Goal: Information Seeking & Learning: Learn about a topic

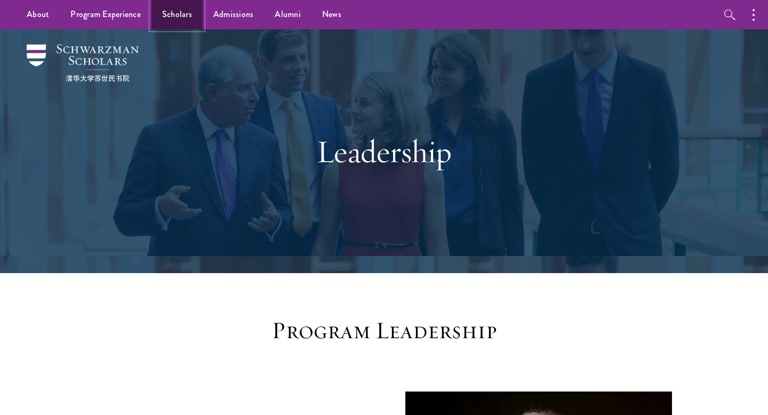
click at [172, 21] on link "Scholars" at bounding box center [176, 14] width 51 height 29
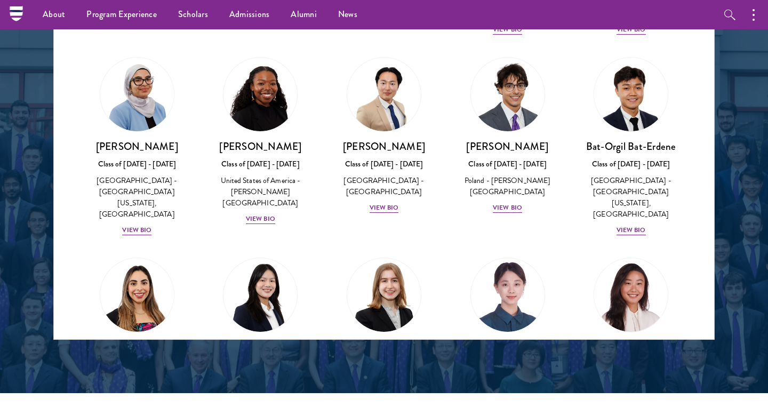
scroll to position [790, 0]
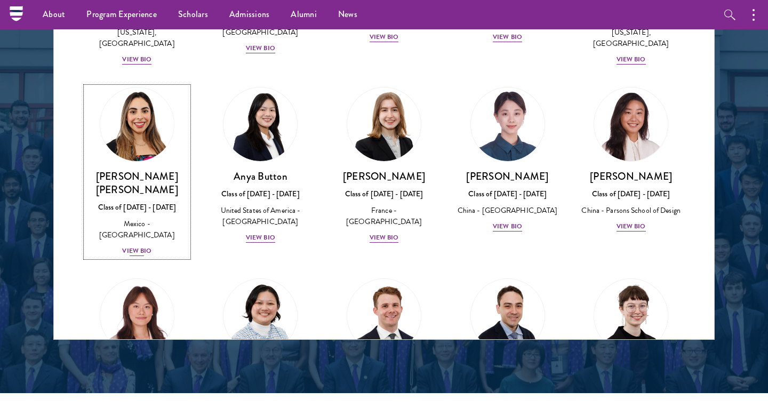
click at [137, 246] on div "View Bio" at bounding box center [136, 251] width 29 height 10
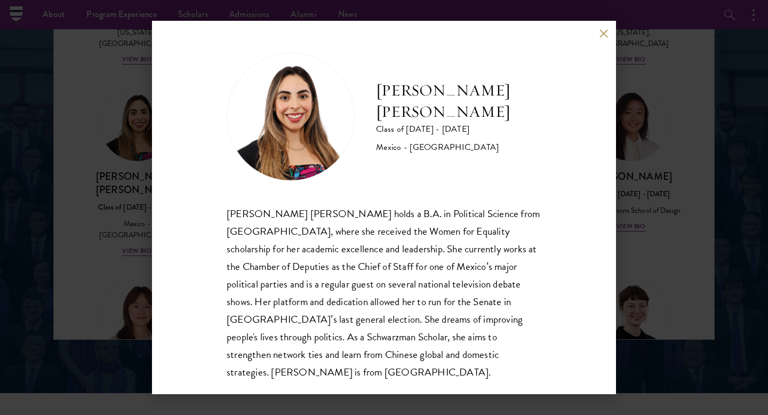
click at [607, 37] on button at bounding box center [603, 33] width 9 height 9
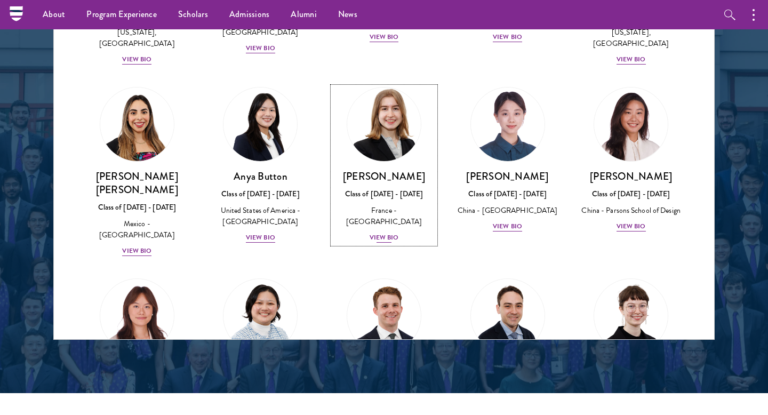
click at [386, 233] on div "View Bio" at bounding box center [384, 238] width 29 height 10
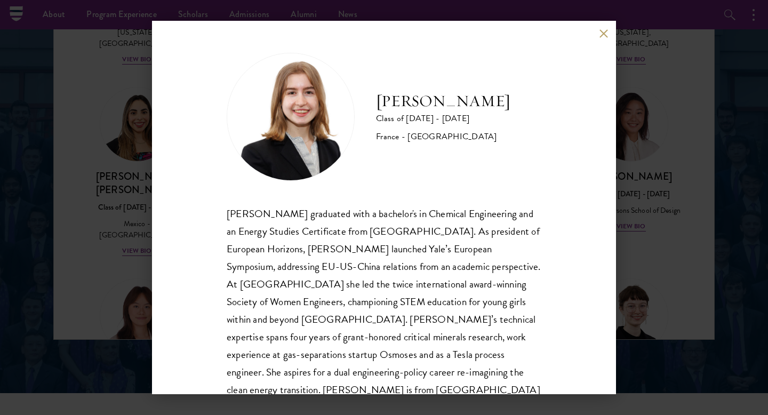
scroll to position [36, 0]
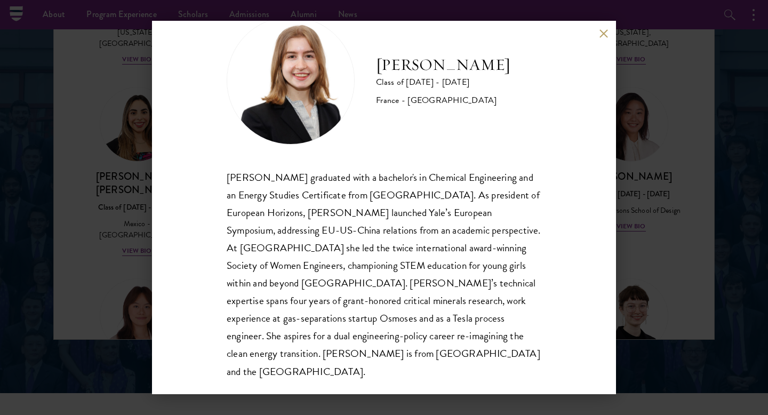
click at [606, 34] on button at bounding box center [603, 33] width 9 height 9
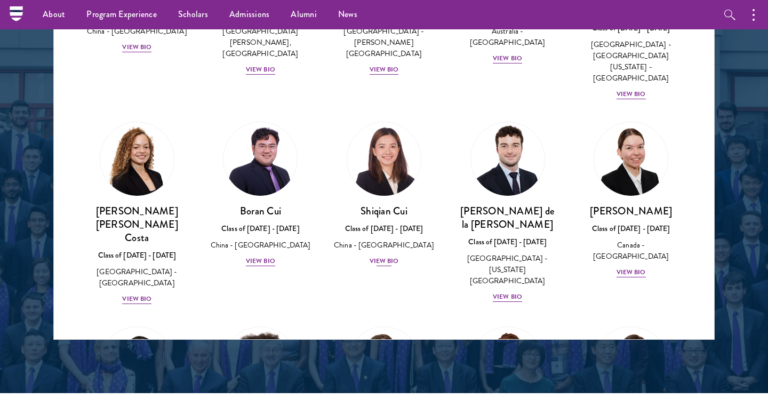
scroll to position [1162, 0]
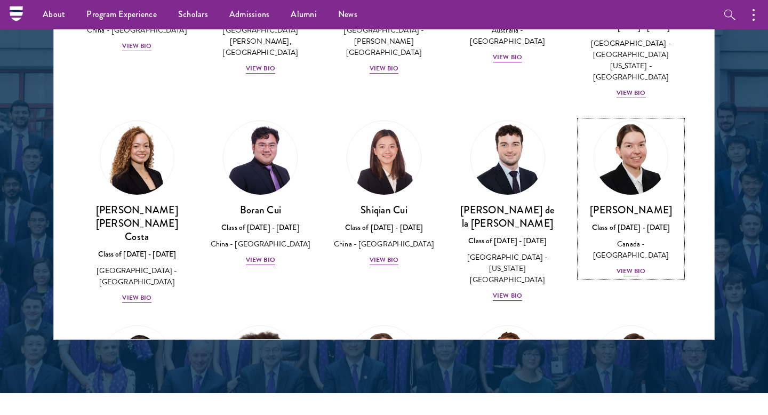
click at [629, 266] on div "View Bio" at bounding box center [631, 271] width 29 height 10
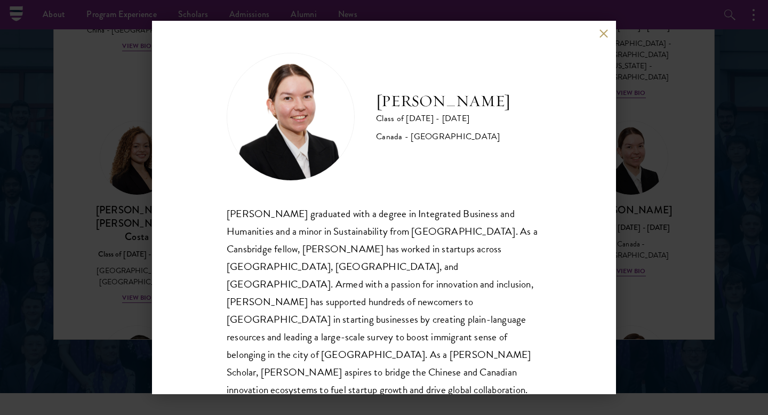
click at [685, 246] on div "[PERSON_NAME] Class of [DATE] - [DATE] [GEOGRAPHIC_DATA] - [GEOGRAPHIC_DATA] [P…" at bounding box center [384, 207] width 768 height 415
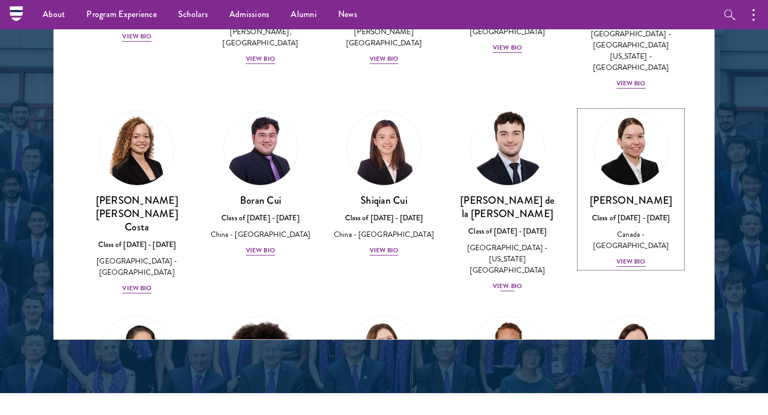
scroll to position [1466, 0]
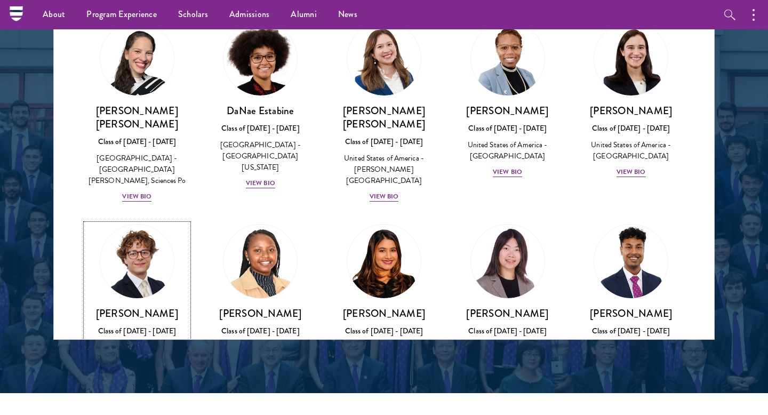
click at [146, 370] on div "View Bio" at bounding box center [136, 375] width 29 height 10
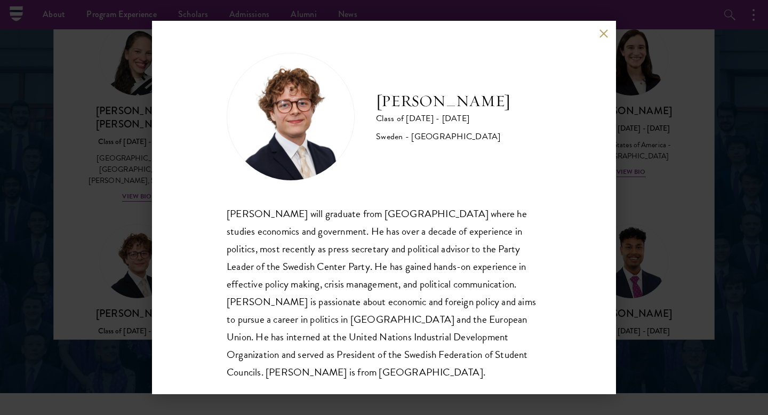
click at [607, 31] on button at bounding box center [603, 33] width 9 height 9
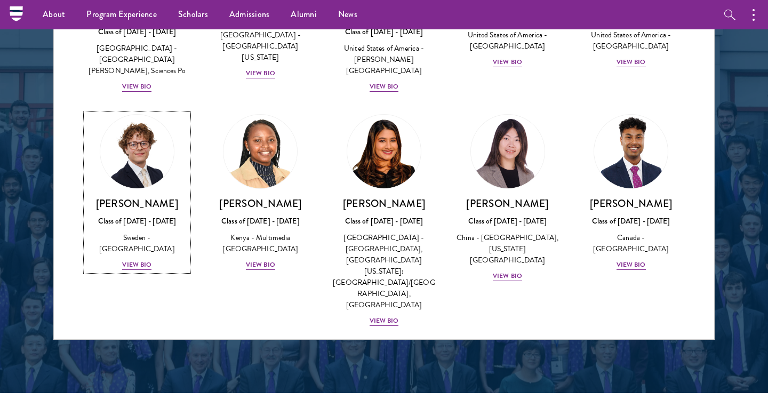
scroll to position [1721, 0]
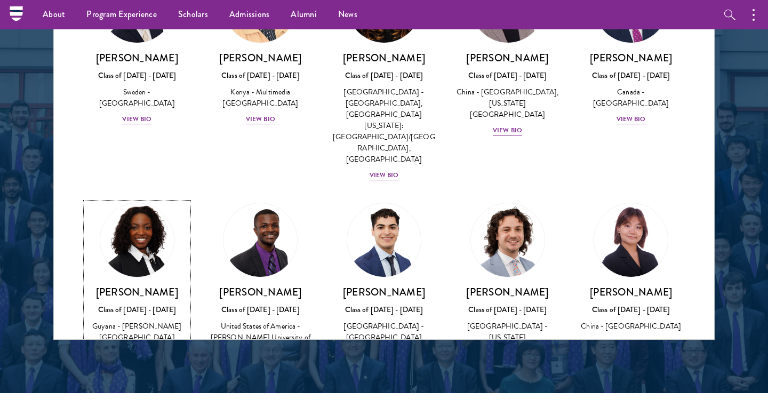
click at [142, 348] on div "View Bio" at bounding box center [136, 353] width 29 height 10
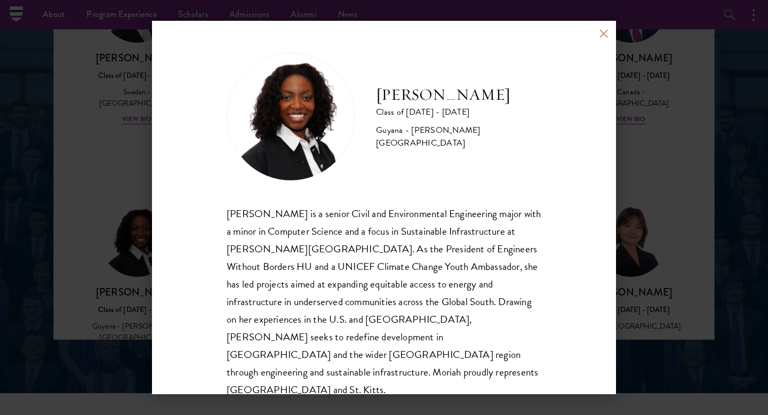
click at [596, 34] on div "[PERSON_NAME] Class of [DATE] - [DATE] [GEOGRAPHIC_DATA] - [PERSON_NAME][GEOGRA…" at bounding box center [384, 207] width 464 height 373
click at [601, 35] on button at bounding box center [603, 33] width 9 height 9
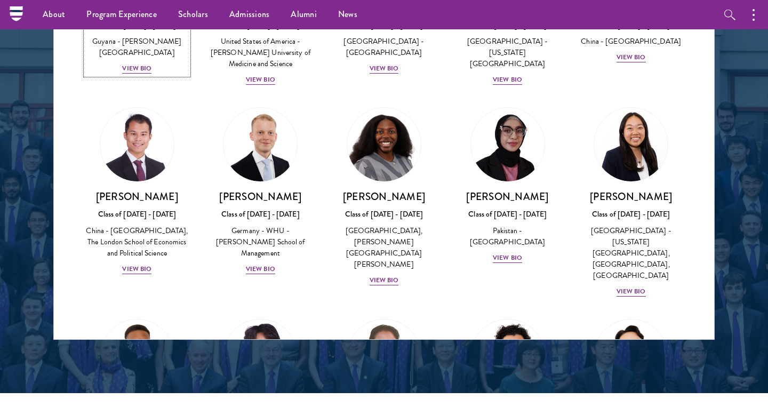
scroll to position [2067, 0]
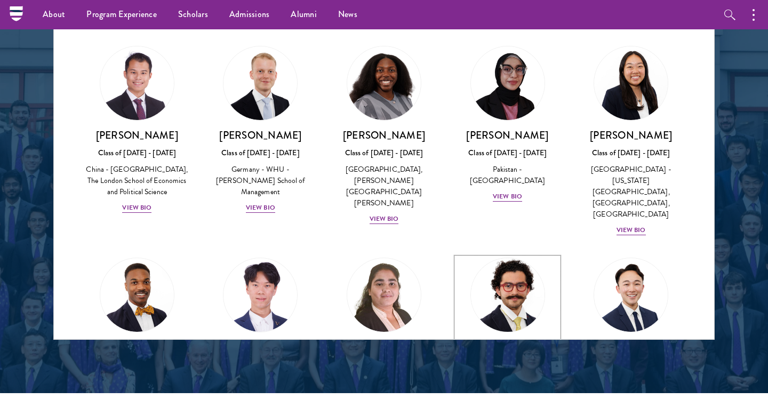
click at [511, 414] on div "View Bio" at bounding box center [507, 422] width 29 height 10
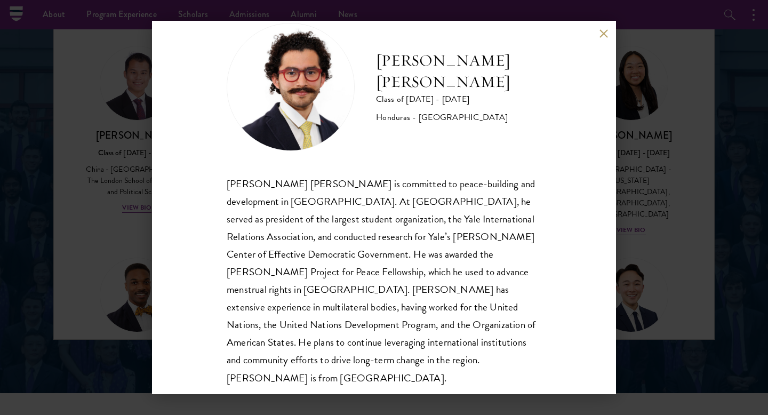
scroll to position [36, 0]
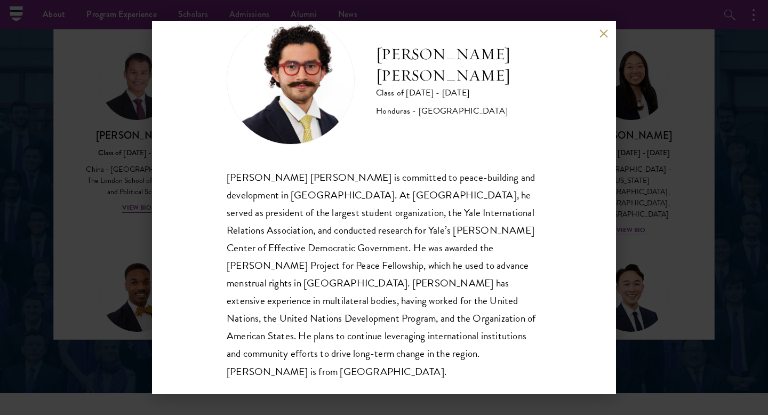
click at [599, 35] on button at bounding box center [603, 33] width 9 height 9
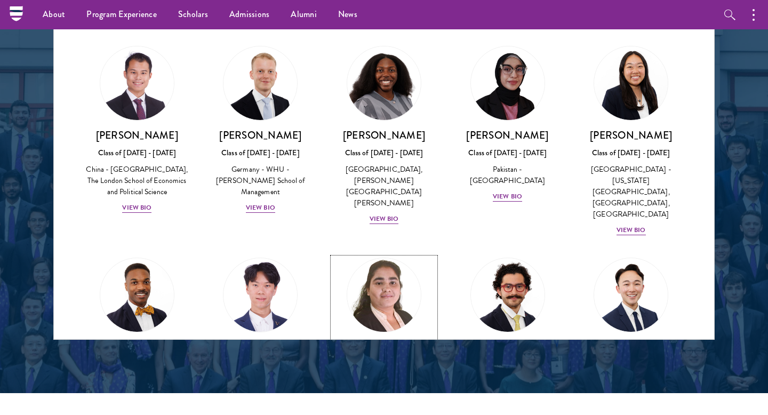
click at [378, 403] on div "View Bio" at bounding box center [384, 408] width 29 height 10
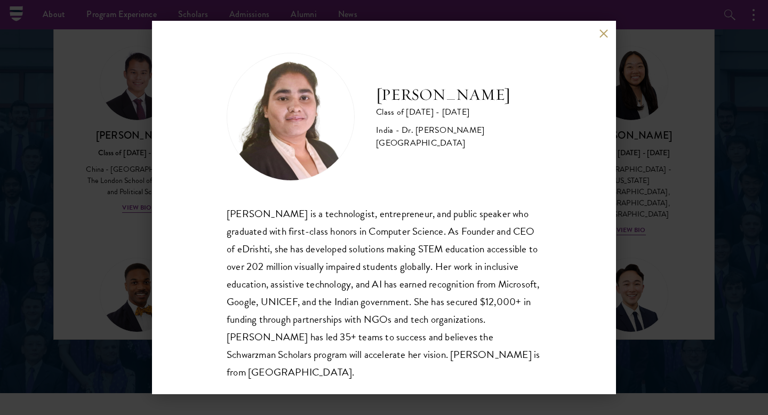
click at [603, 36] on button at bounding box center [603, 33] width 9 height 9
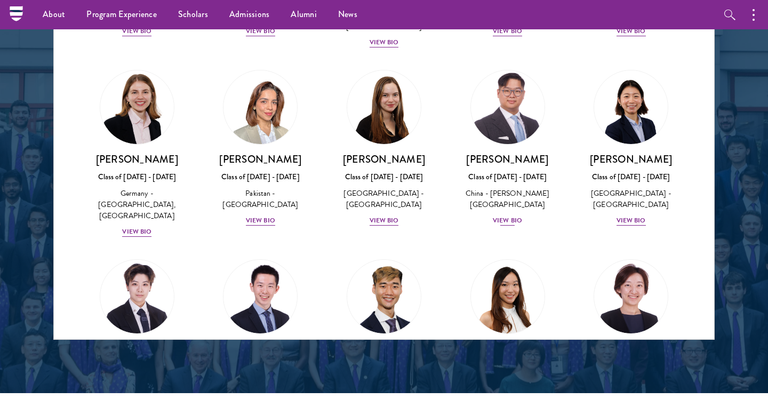
scroll to position [2659, 0]
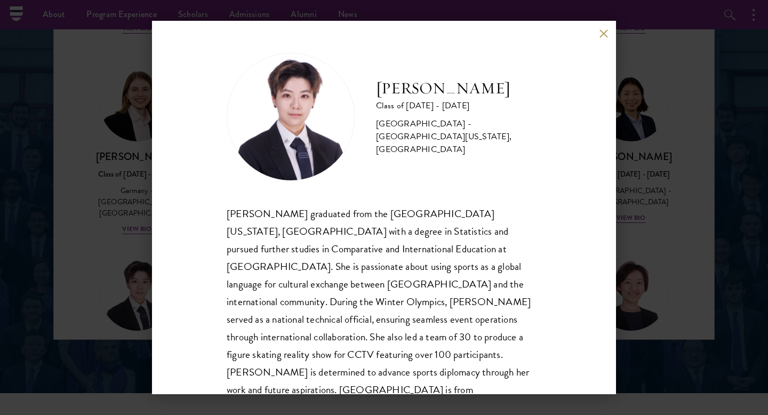
scroll to position [19, 0]
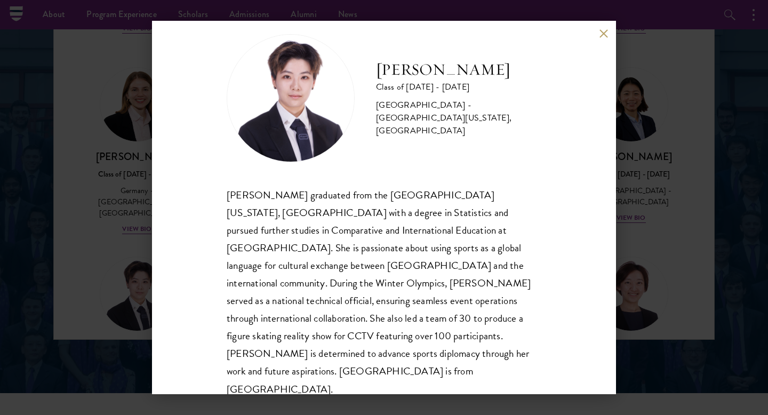
click at [601, 31] on button at bounding box center [603, 33] width 9 height 9
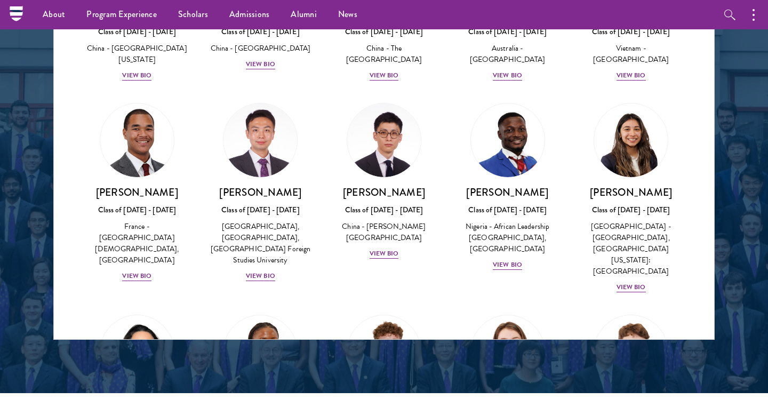
scroll to position [3200, 0]
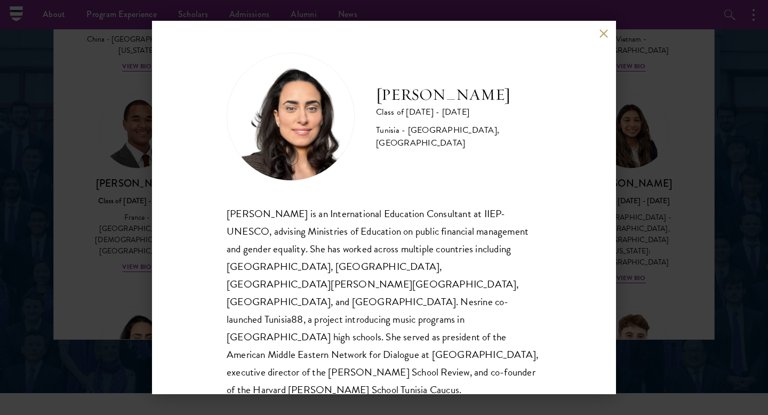
click at [116, 191] on div "[PERSON_NAME] Class of [DATE] - [DATE] [GEOGRAPHIC_DATA] - [GEOGRAPHIC_DATA], […" at bounding box center [384, 207] width 768 height 415
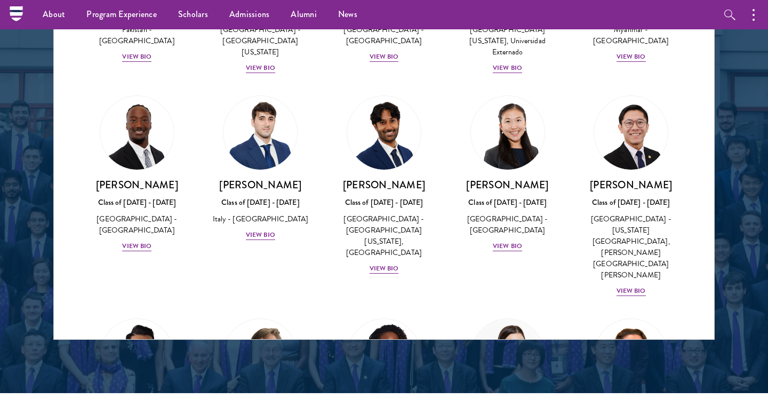
scroll to position [4022, 0]
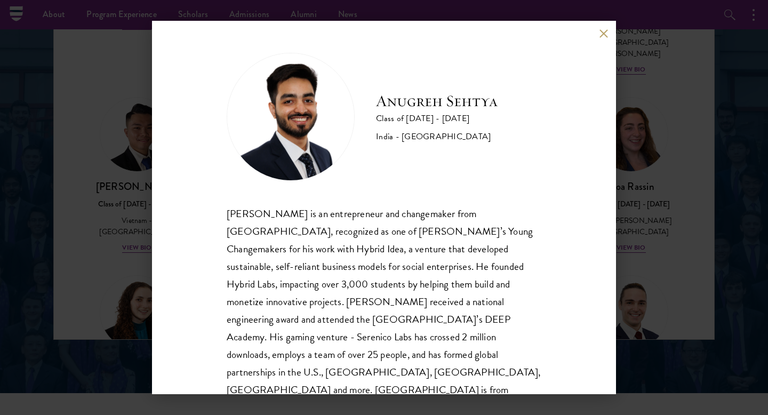
click at [606, 31] on button at bounding box center [603, 33] width 9 height 9
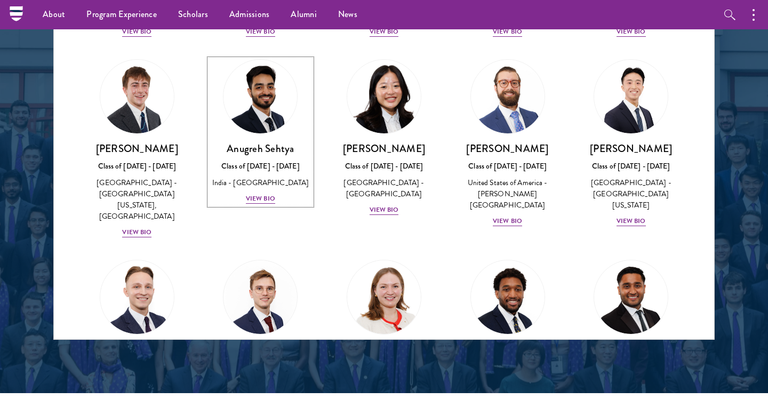
scroll to position [4506, 0]
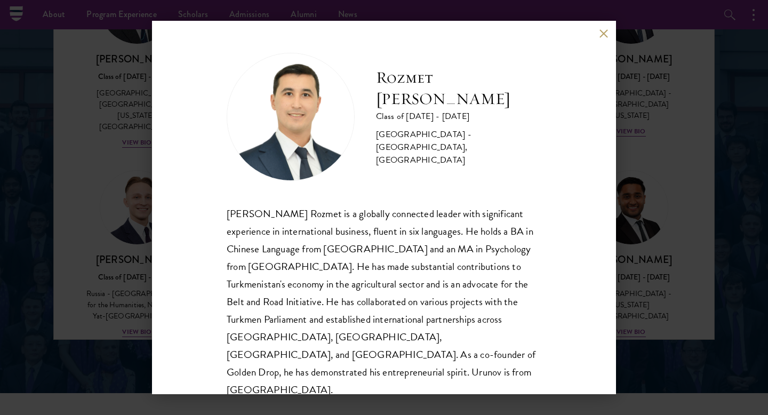
click at [600, 39] on div "Rozmet Urunov Class of [DATE] - [DATE] [GEOGRAPHIC_DATA] - [GEOGRAPHIC_DATA], […" at bounding box center [384, 207] width 464 height 373
click at [600, 35] on button at bounding box center [603, 33] width 9 height 9
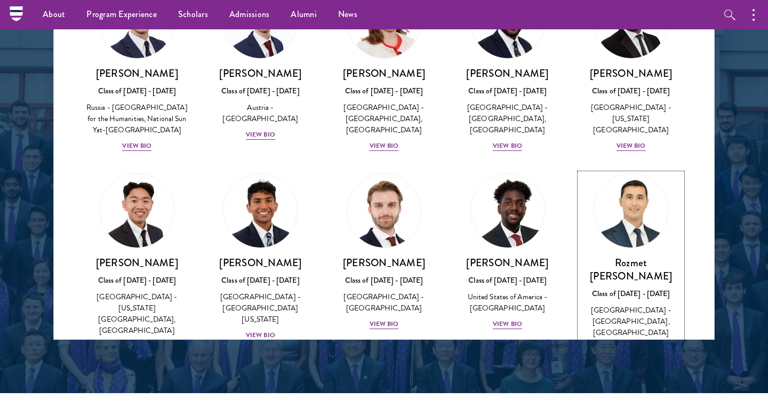
scroll to position [4709, 0]
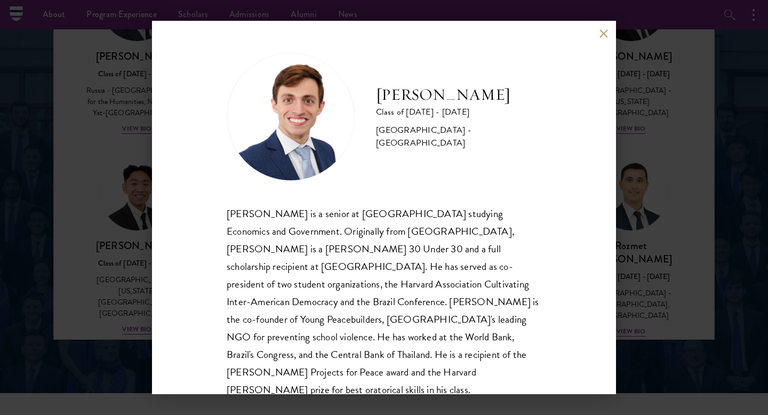
click at [604, 33] on button at bounding box center [603, 33] width 9 height 9
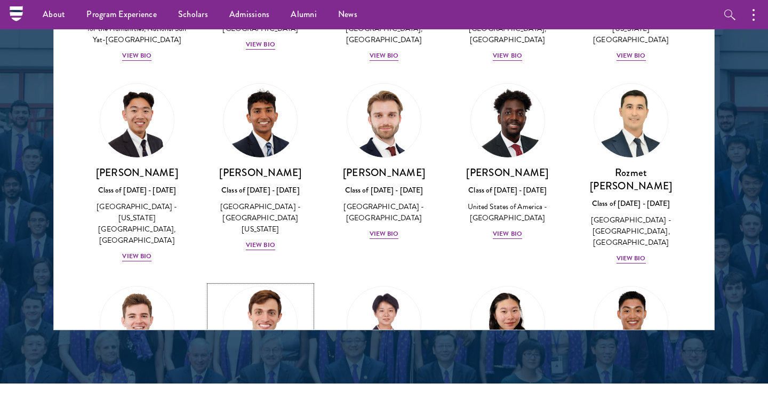
scroll to position [4707, 0]
